Goal: Navigation & Orientation: Find specific page/section

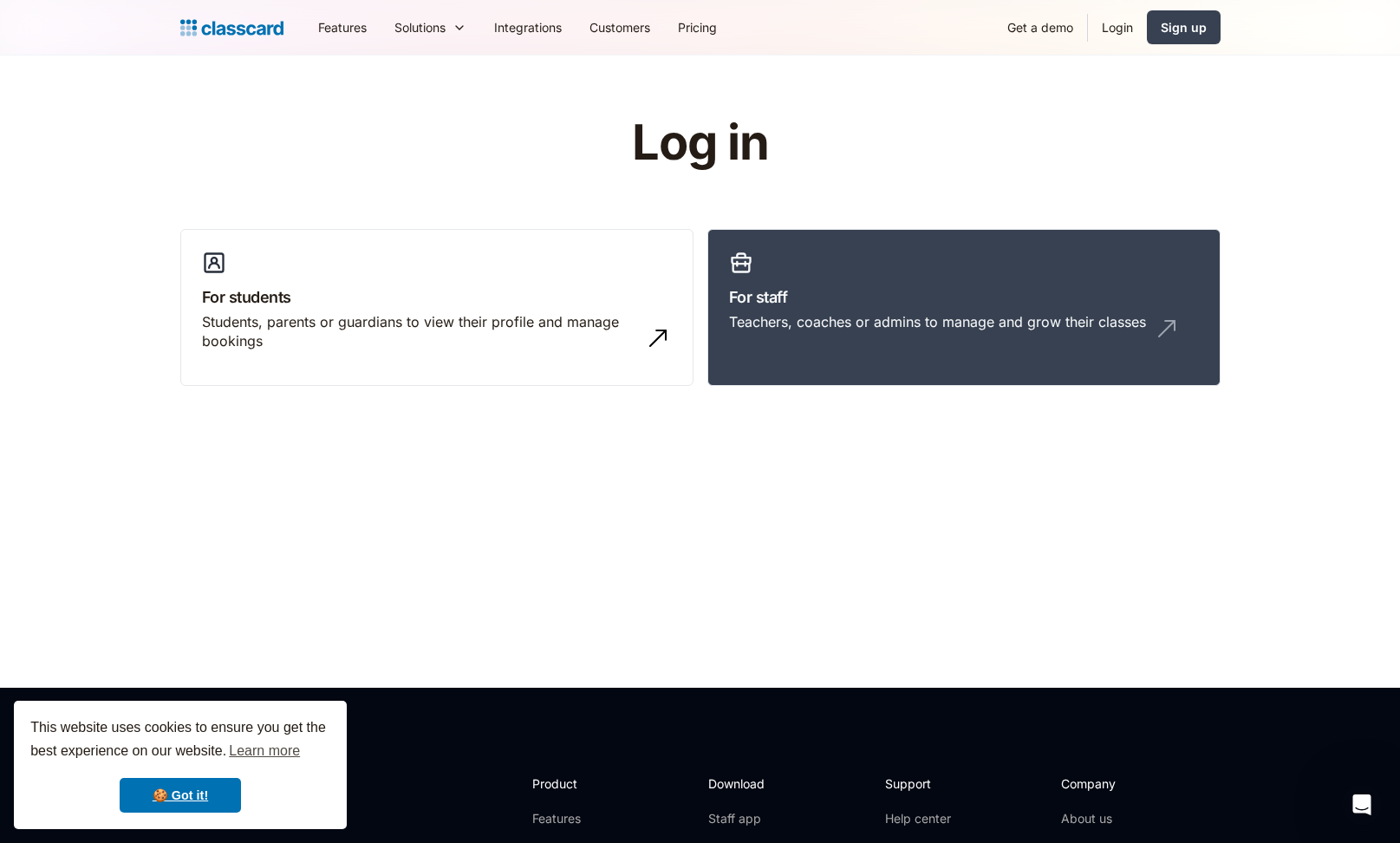
click at [1106, 31] on link "Login" at bounding box center [1116, 27] width 58 height 39
click at [1116, 33] on link "Login" at bounding box center [1116, 27] width 58 height 39
click at [1120, 40] on link "Login" at bounding box center [1116, 27] width 58 height 39
click at [1116, 34] on link "Login" at bounding box center [1116, 27] width 58 height 39
click at [1121, 33] on link "Login" at bounding box center [1116, 27] width 58 height 39
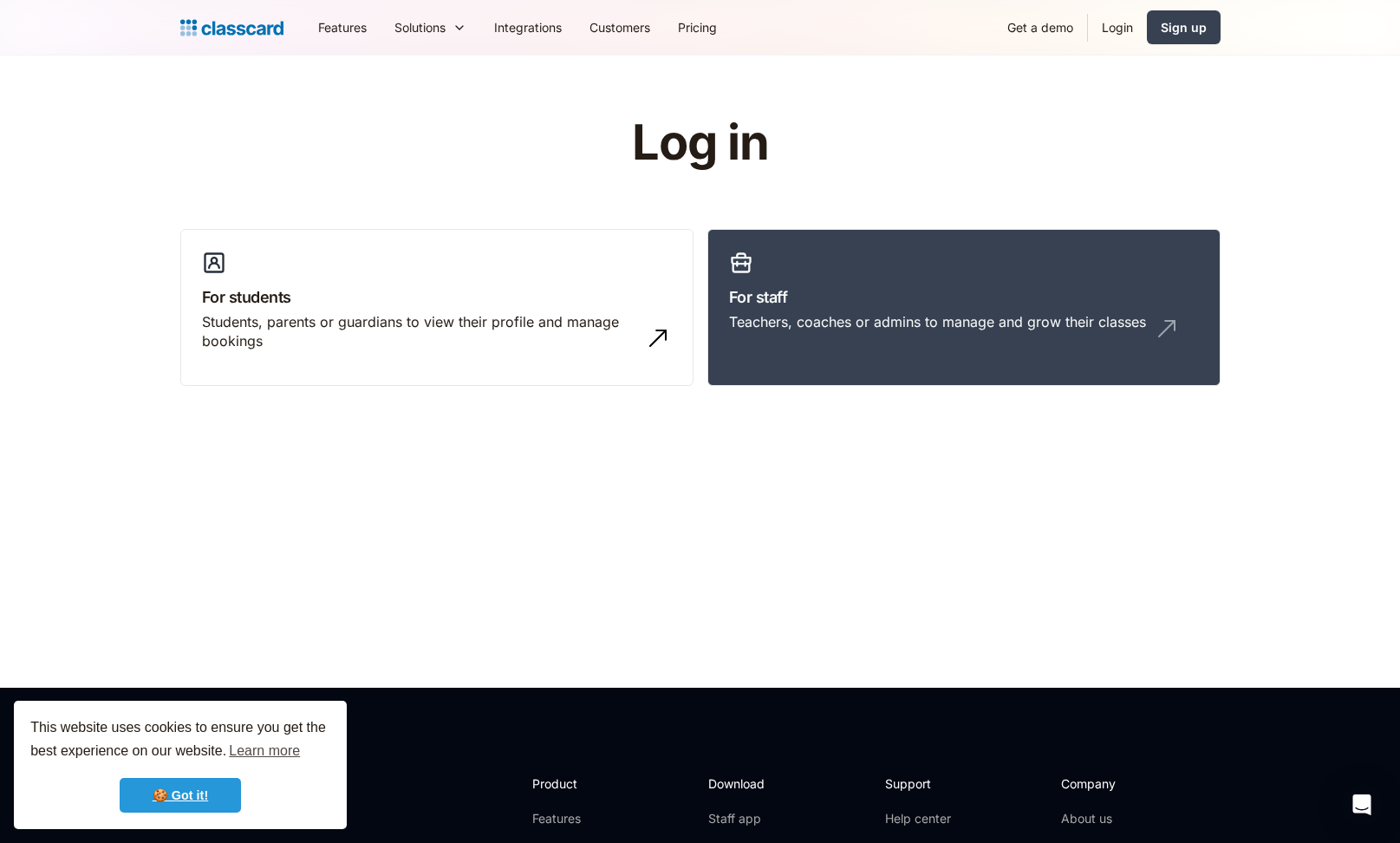
click at [193, 793] on link "🍪 Got it!" at bounding box center [180, 794] width 121 height 35
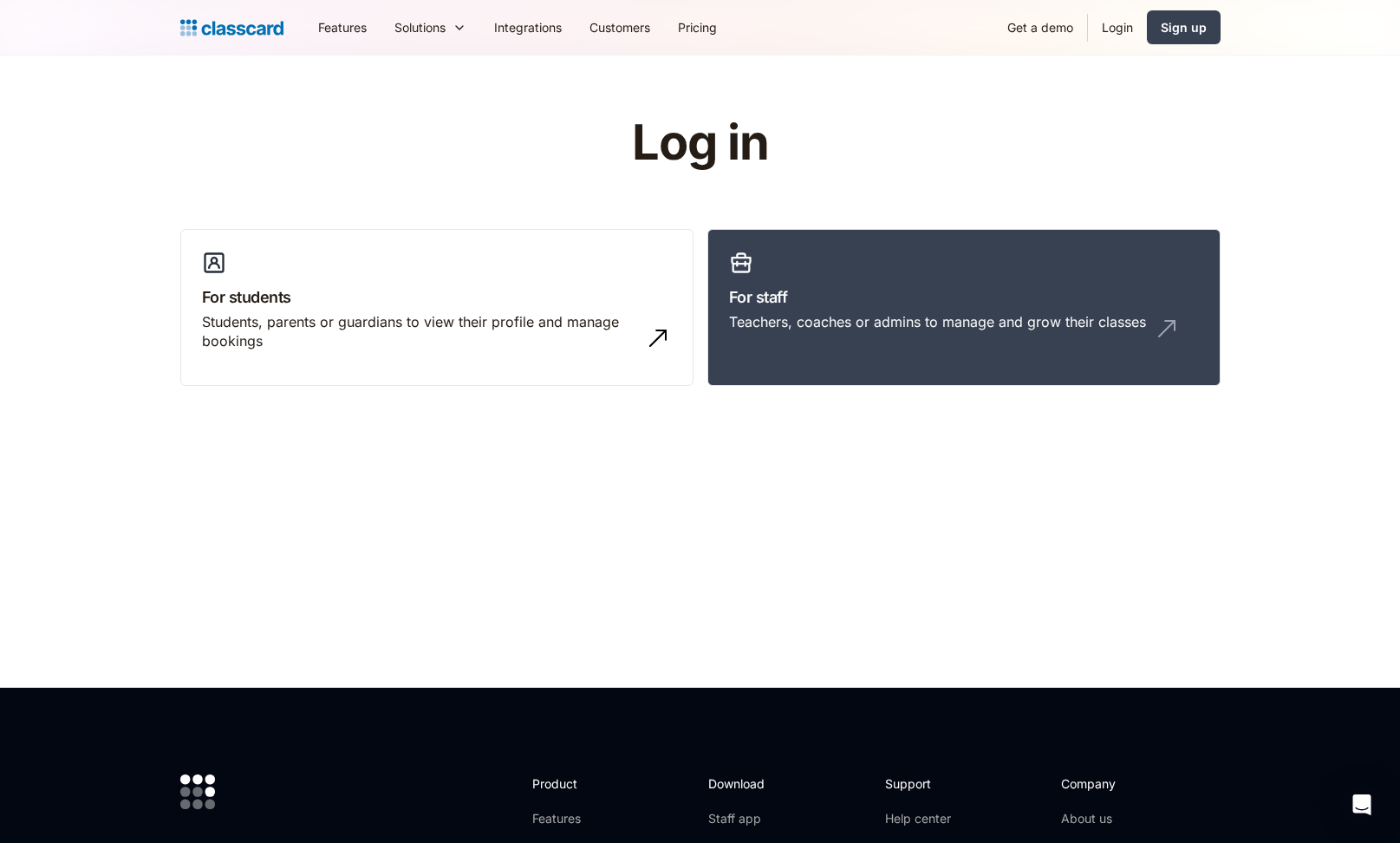
click at [1134, 27] on link "Login" at bounding box center [1116, 27] width 58 height 39
click at [1115, 32] on link "Login" at bounding box center [1116, 27] width 58 height 39
click at [1113, 36] on link "Login" at bounding box center [1116, 27] width 58 height 39
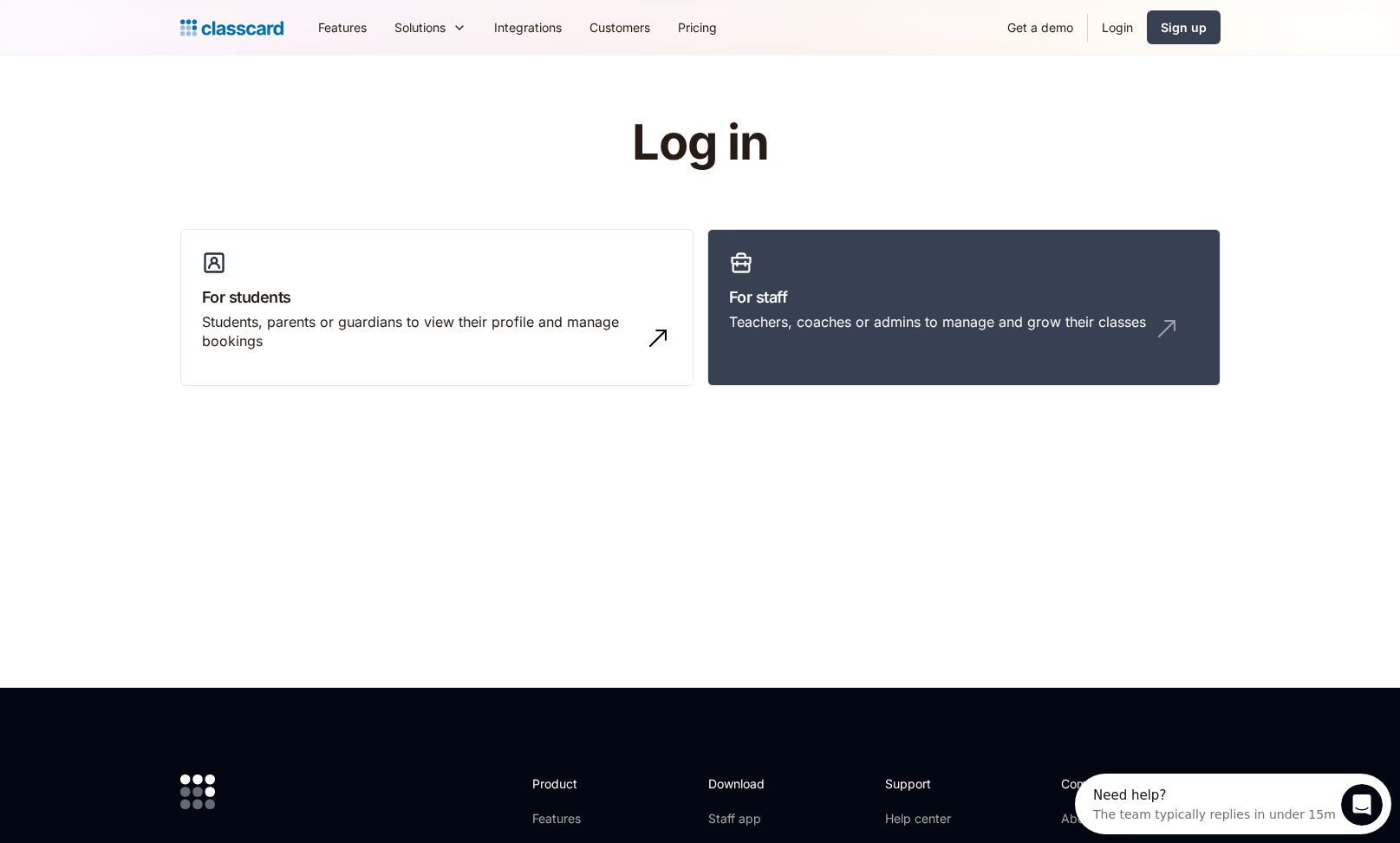
click at [220, 21] on img "home" at bounding box center [232, 28] width 103 height 24
click at [1128, 30] on link "Login" at bounding box center [1116, 27] width 58 height 39
click at [1122, 25] on link "Login" at bounding box center [1116, 27] width 58 height 39
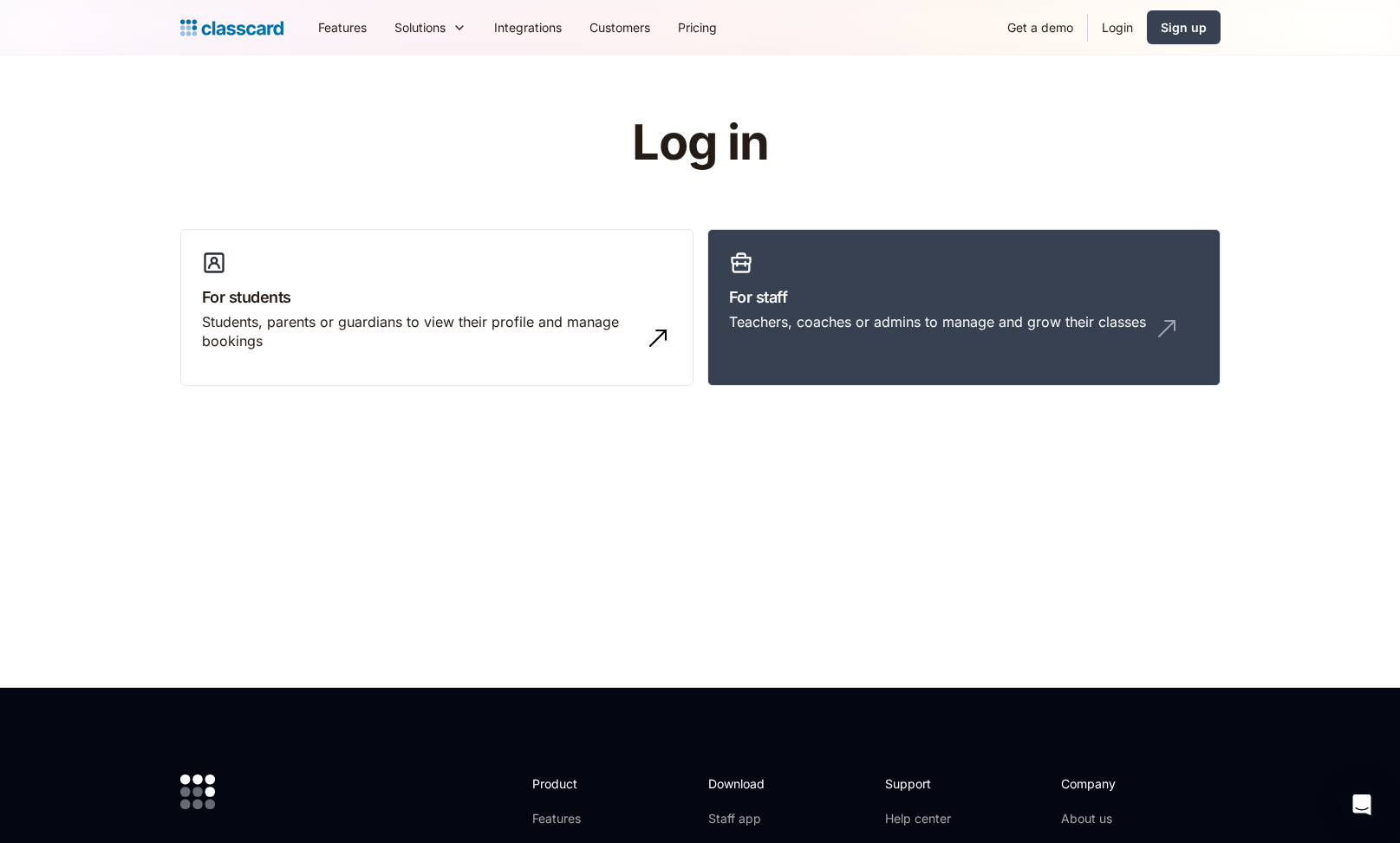
click at [1128, 23] on link "Login" at bounding box center [1116, 27] width 58 height 39
